Goal: Transaction & Acquisition: Purchase product/service

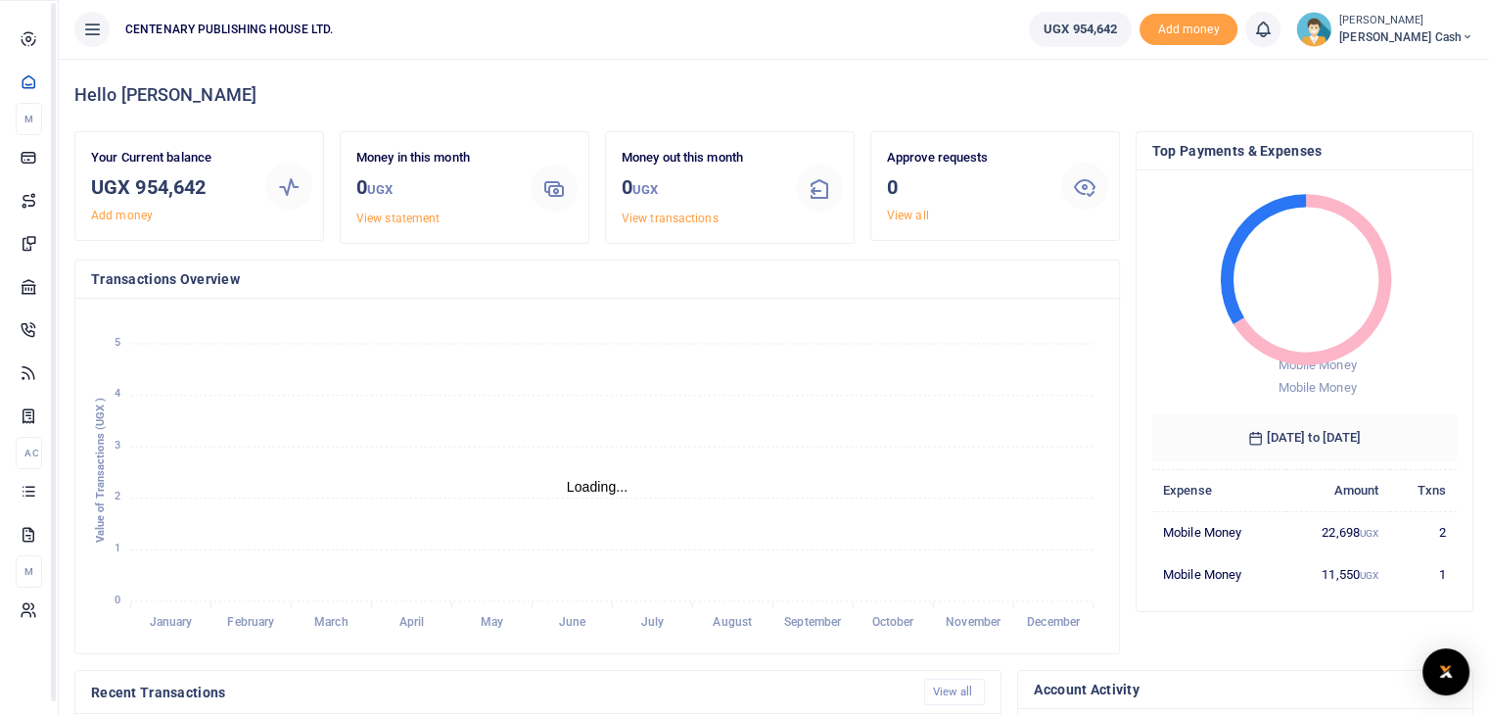
scroll to position [16, 16]
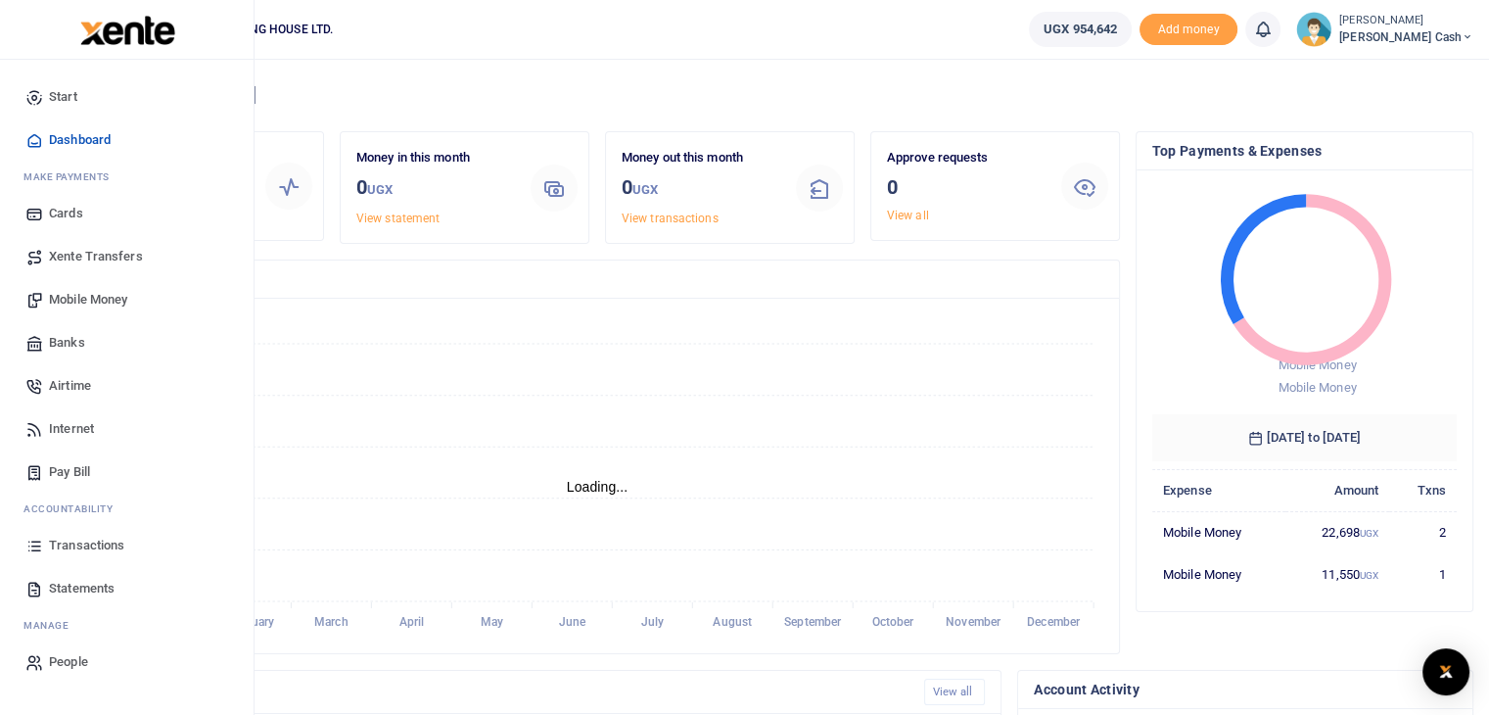
click at [114, 299] on span "Mobile Money" at bounding box center [88, 300] width 78 height 20
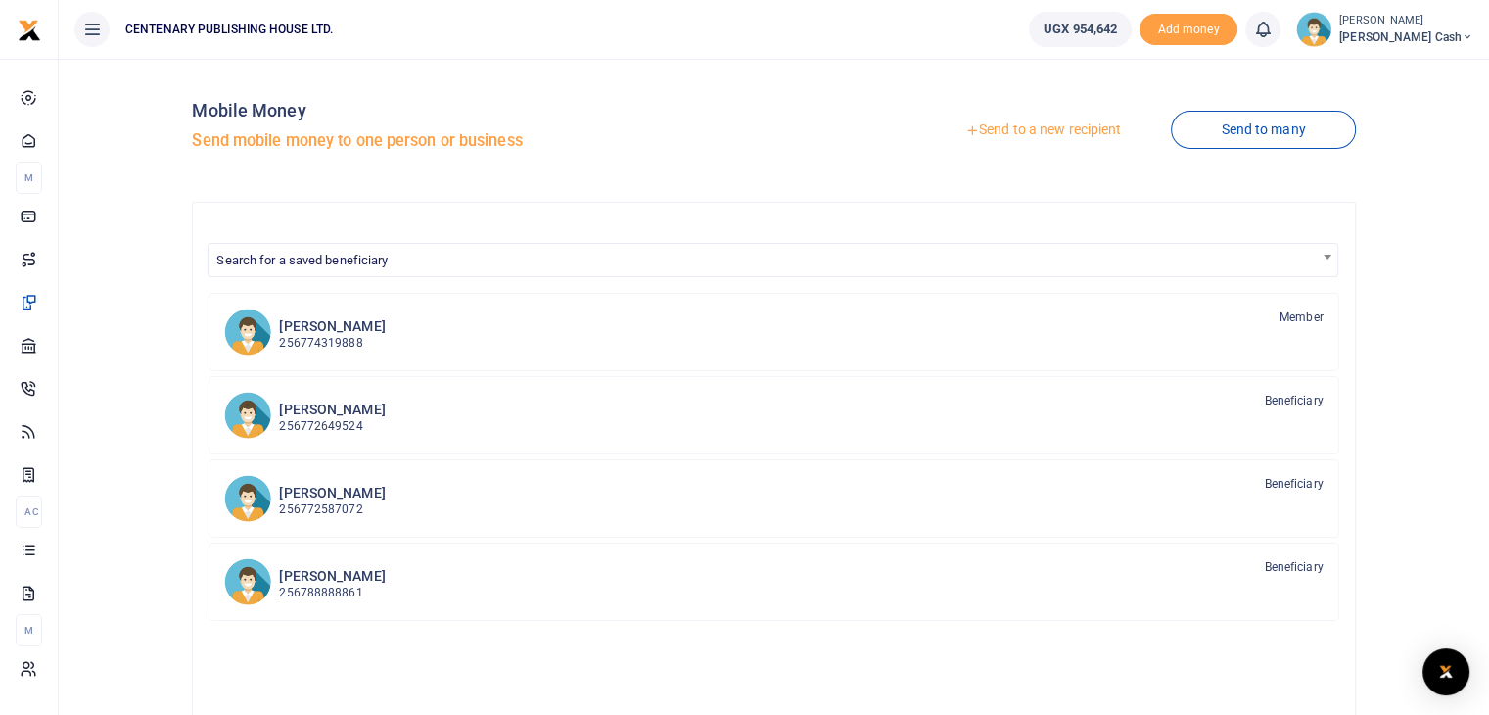
click at [1022, 127] on link "Send to a new recipient" at bounding box center [1044, 130] width 256 height 35
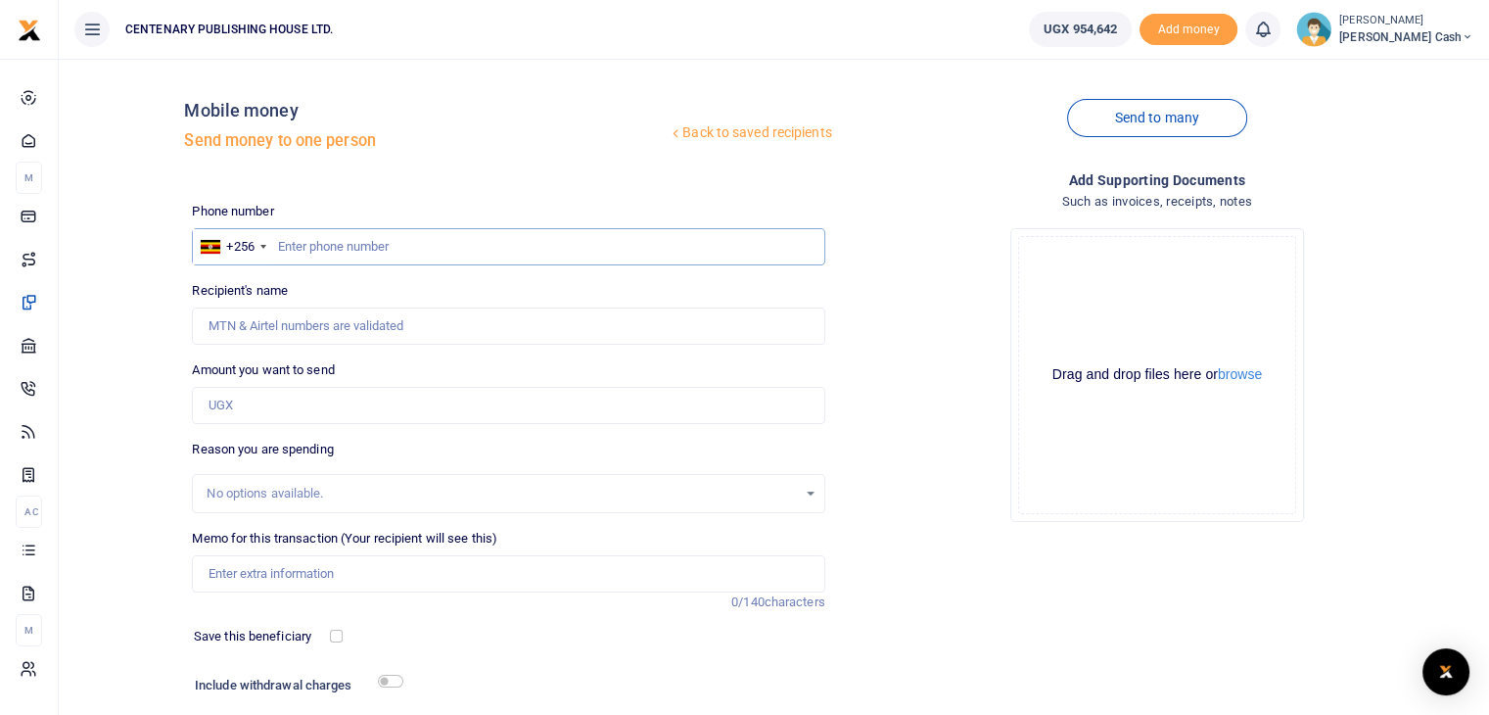
click at [282, 249] on input "text" at bounding box center [508, 246] width 633 height 37
type input "756367078"
type input "[PERSON_NAME]"
type input "756367078"
